Goal: Find contact information: Find contact information

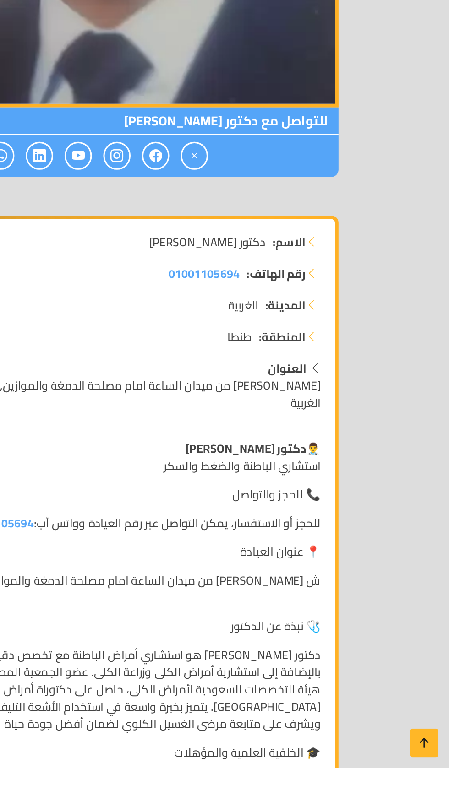
scroll to position [61, 0]
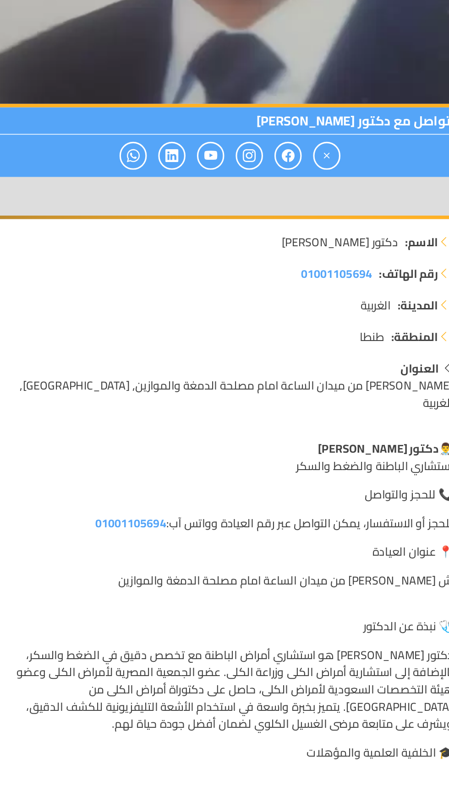
click at [175, 649] on link "01001105694" at bounding box center [160, 656] width 45 height 14
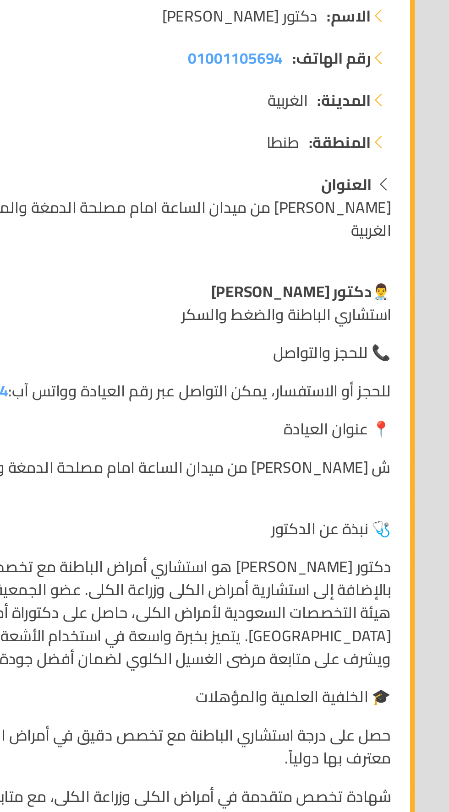
scroll to position [167, 0]
